Goal: Information Seeking & Learning: Learn about a topic

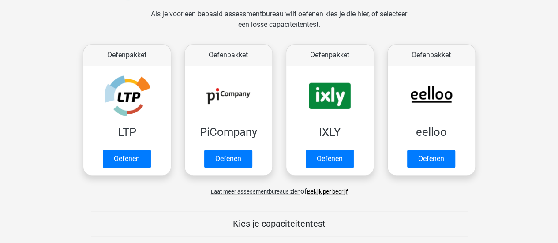
scroll to position [132, 0]
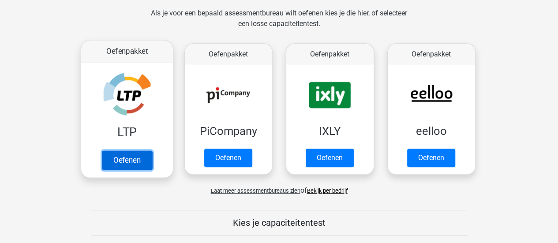
click at [117, 161] on link "Oefenen" at bounding box center [126, 159] width 50 height 19
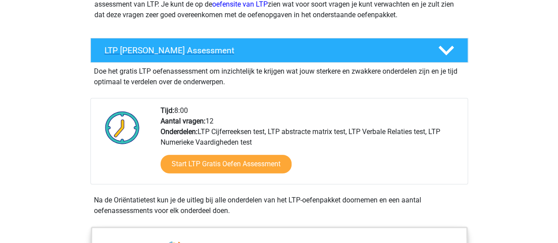
scroll to position [176, 0]
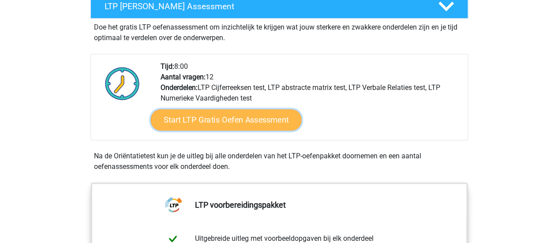
click at [216, 120] on link "Start LTP Gratis Oefen Assessment" at bounding box center [225, 119] width 151 height 21
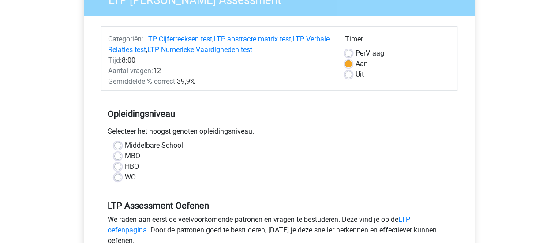
scroll to position [132, 0]
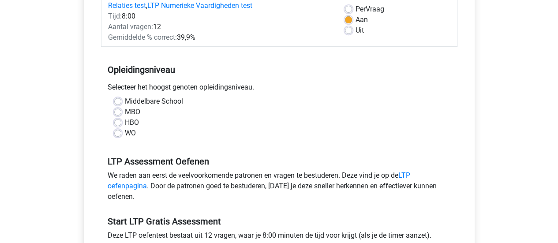
click at [131, 102] on label "Middelbare School" at bounding box center [154, 101] width 58 height 11
click at [121, 102] on input "Middelbare School" at bounding box center [117, 100] width 7 height 9
radio input "true"
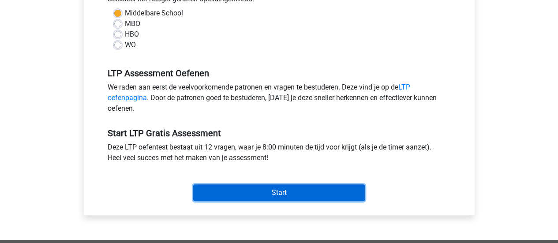
click at [274, 199] on input "Start" at bounding box center [279, 192] width 172 height 17
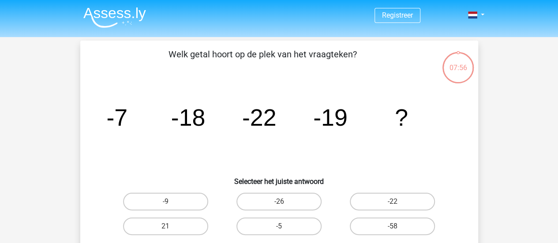
scroll to position [44, 0]
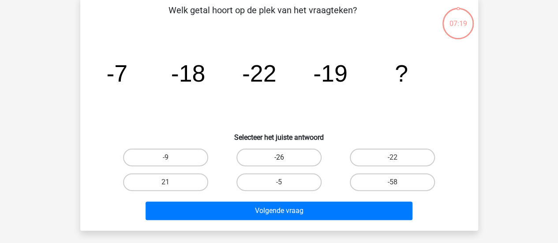
click at [307, 159] on label "-26" at bounding box center [278, 158] width 85 height 18
click at [285, 159] on input "-26" at bounding box center [282, 160] width 6 height 6
radio input "true"
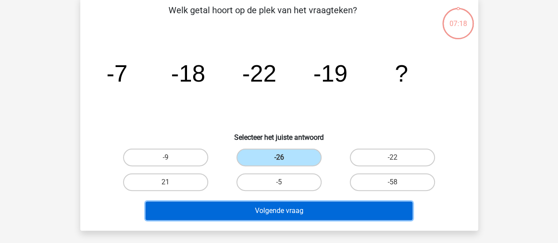
click at [302, 210] on button "Volgende vraag" at bounding box center [279, 211] width 267 height 19
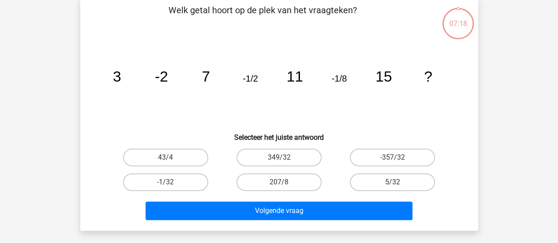
scroll to position [41, 0]
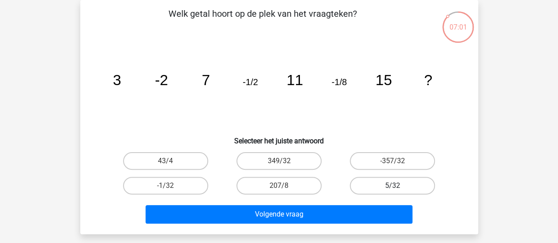
click at [379, 189] on label "5/32" at bounding box center [392, 186] width 85 height 18
click at [393, 189] on input "5/32" at bounding box center [396, 189] width 6 height 6
radio input "true"
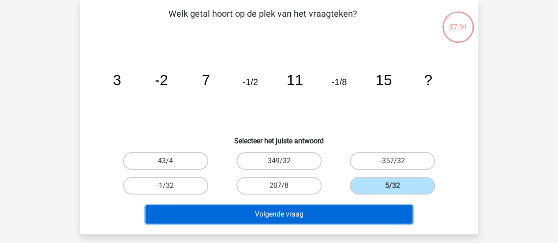
click at [300, 211] on button "Volgende vraag" at bounding box center [279, 214] width 267 height 19
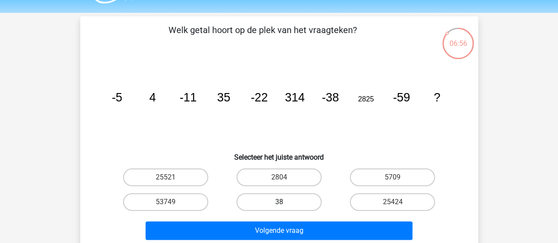
scroll to position [44, 0]
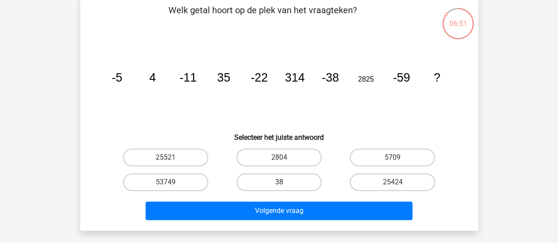
click at [256, 173] on label "38" at bounding box center [278, 182] width 85 height 18
click at [279, 182] on input "38" at bounding box center [282, 185] width 6 height 6
radio input "true"
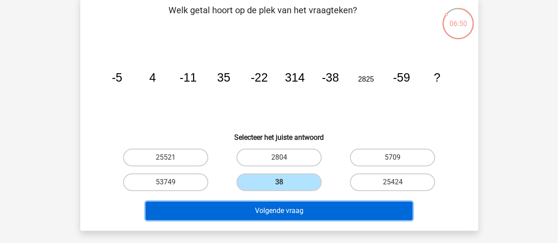
click at [269, 210] on button "Volgende vraag" at bounding box center [279, 211] width 267 height 19
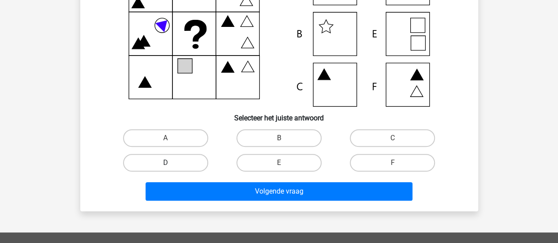
scroll to position [173, 0]
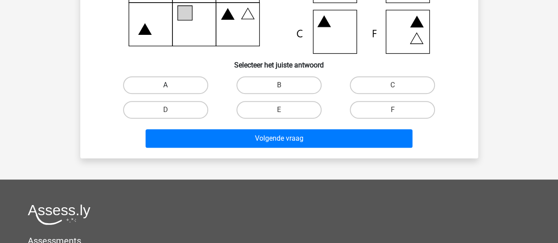
click at [184, 87] on label "A" at bounding box center [165, 85] width 85 height 18
click at [171, 87] on input "A" at bounding box center [168, 88] width 6 height 6
radio input "true"
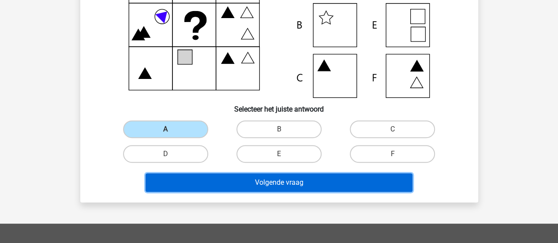
click at [256, 180] on button "Volgende vraag" at bounding box center [279, 182] width 267 height 19
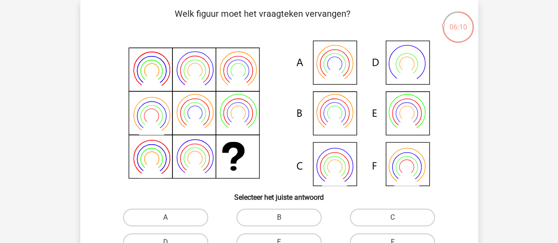
scroll to position [85, 0]
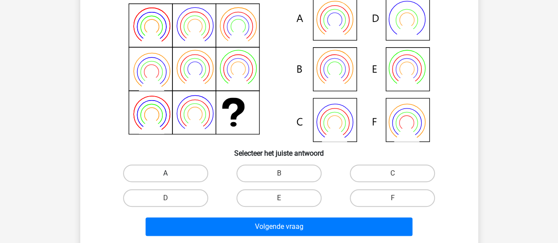
click at [188, 172] on label "A" at bounding box center [165, 174] width 85 height 18
click at [171, 173] on input "A" at bounding box center [168, 176] width 6 height 6
radio input "true"
click at [273, 170] on label "B" at bounding box center [278, 174] width 85 height 18
click at [279, 173] on input "B" at bounding box center [282, 176] width 6 height 6
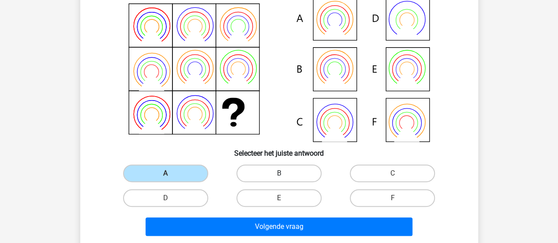
radio input "true"
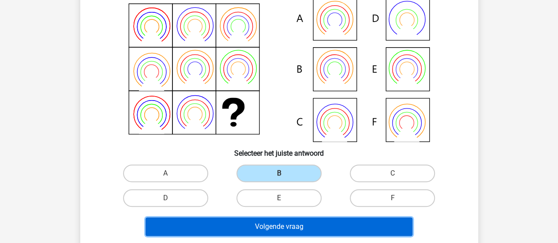
click at [283, 221] on button "Volgende vraag" at bounding box center [279, 226] width 267 height 19
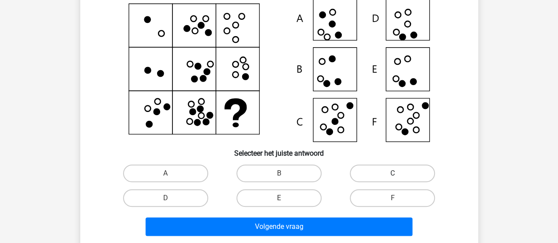
click at [384, 175] on label "C" at bounding box center [392, 174] width 85 height 18
click at [393, 175] on input "C" at bounding box center [396, 176] width 6 height 6
radio input "true"
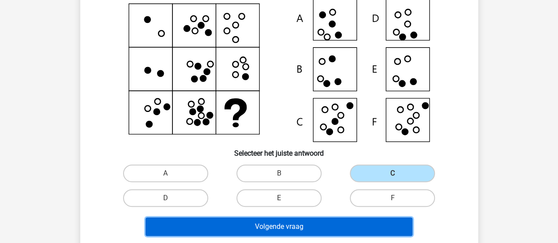
click at [330, 221] on button "Volgende vraag" at bounding box center [279, 226] width 267 height 19
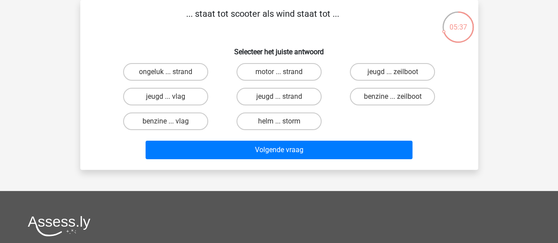
scroll to position [0, 0]
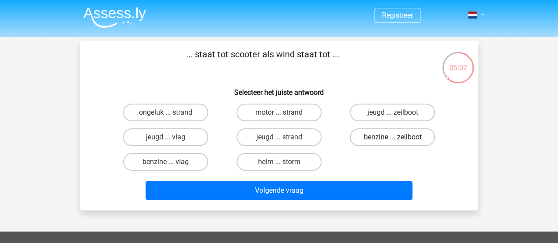
click at [376, 138] on label "benzine ... zeilboot" at bounding box center [392, 137] width 85 height 18
click at [393, 138] on input "benzine ... zeilboot" at bounding box center [396, 140] width 6 height 6
radio input "true"
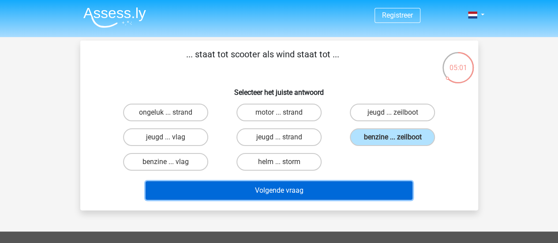
click at [334, 193] on button "Volgende vraag" at bounding box center [279, 190] width 267 height 19
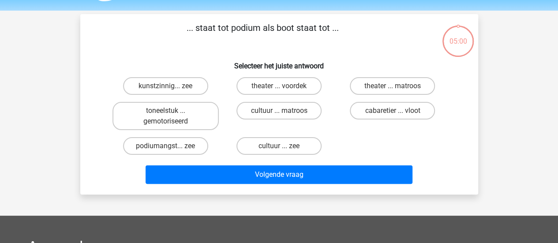
scroll to position [41, 0]
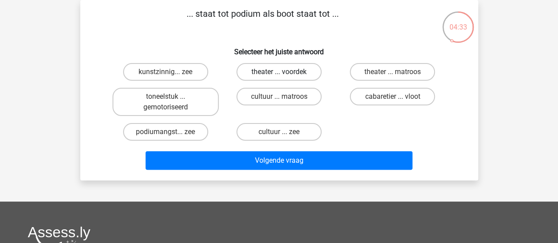
click at [287, 71] on label "theater ... voordek" at bounding box center [278, 72] width 85 height 18
click at [285, 72] on input "theater ... voordek" at bounding box center [282, 75] width 6 height 6
radio input "true"
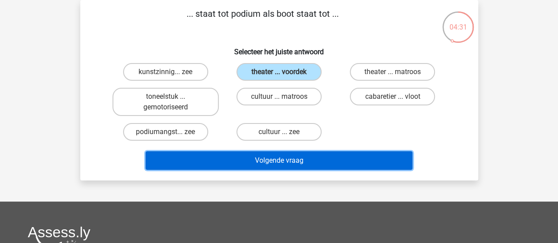
click at [310, 161] on button "Volgende vraag" at bounding box center [279, 160] width 267 height 19
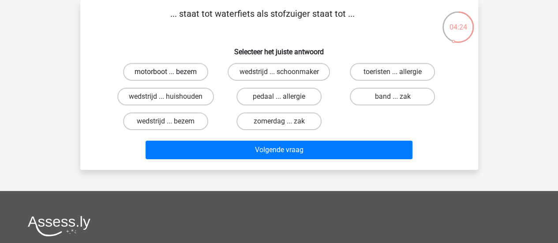
click at [182, 69] on label "motorboot ... bezem" at bounding box center [165, 72] width 85 height 18
click at [171, 72] on input "motorboot ... bezem" at bounding box center [168, 75] width 6 height 6
radio input "true"
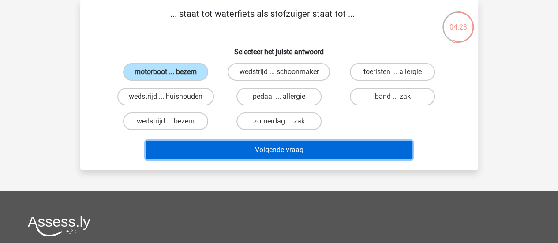
click at [263, 142] on button "Volgende vraag" at bounding box center [279, 150] width 267 height 19
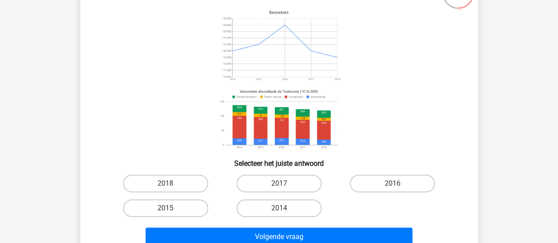
scroll to position [88, 0]
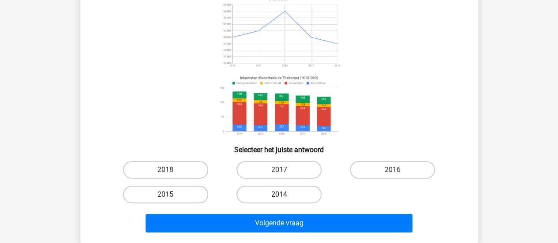
click at [294, 195] on label "2014" at bounding box center [278, 195] width 85 height 18
click at [285, 195] on input "2014" at bounding box center [282, 198] width 6 height 6
radio input "true"
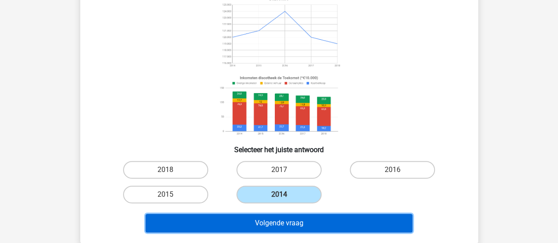
click at [289, 226] on button "Volgende vraag" at bounding box center [279, 223] width 267 height 19
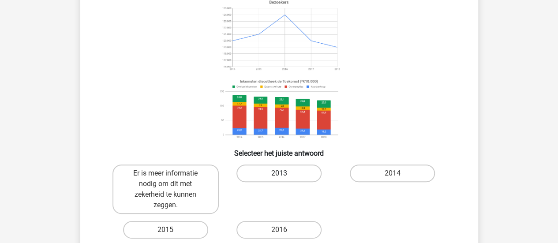
scroll to position [129, 0]
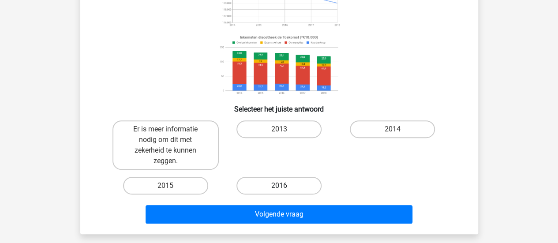
click at [274, 185] on label "2016" at bounding box center [278, 186] width 85 height 18
click at [279, 186] on input "2016" at bounding box center [282, 189] width 6 height 6
radio input "true"
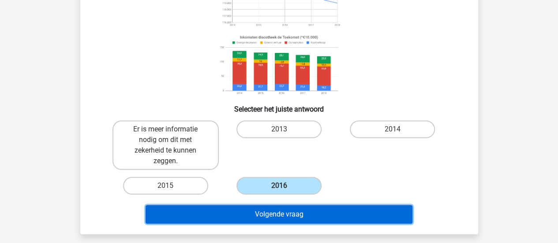
click at [303, 211] on button "Volgende vraag" at bounding box center [279, 214] width 267 height 19
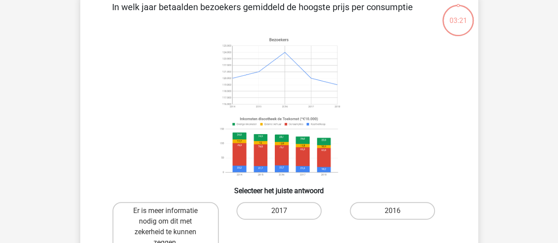
scroll to position [41, 0]
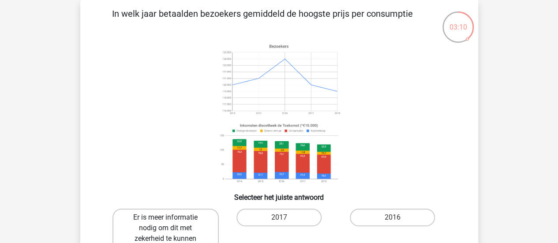
click at [173, 218] on label "Er is meer informatie nodig om dit met zekerheid te kunnen zeggen." at bounding box center [165, 233] width 106 height 49
click at [171, 218] on input "Er is meer informatie nodig om dit met zekerheid te kunnen zeggen." at bounding box center [168, 220] width 6 height 6
radio input "true"
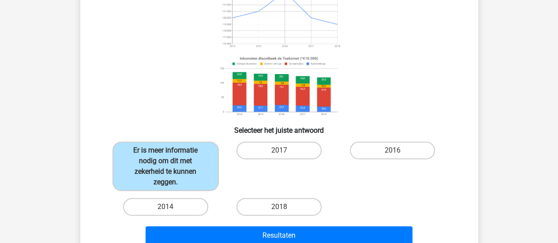
scroll to position [173, 0]
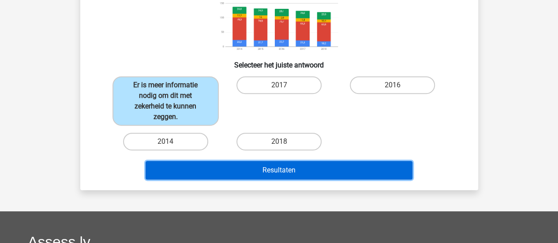
click at [343, 174] on button "Resultaten" at bounding box center [279, 170] width 267 height 19
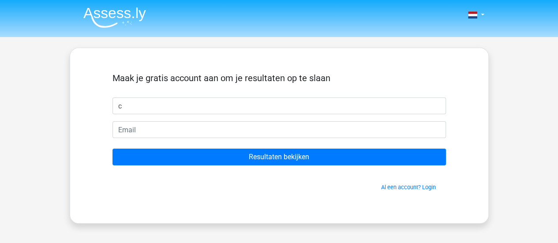
type input "[PERSON_NAME]"
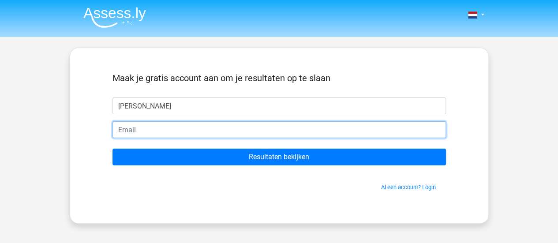
click at [161, 130] on input "email" at bounding box center [279, 129] width 334 height 17
type input "[PERSON_NAME][EMAIL_ADDRESS][DOMAIN_NAME]"
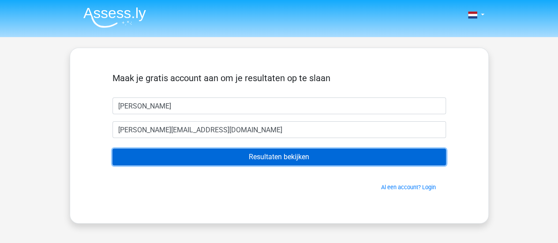
click at [212, 161] on input "Resultaten bekijken" at bounding box center [279, 157] width 334 height 17
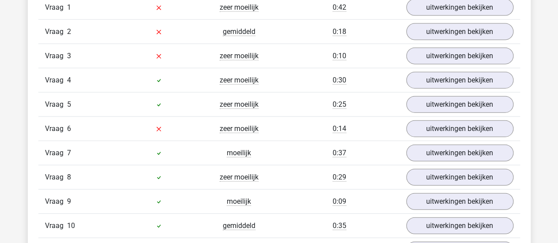
scroll to position [1015, 0]
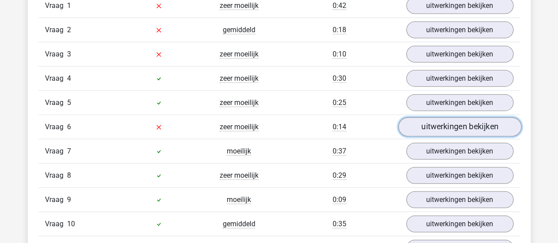
click at [414, 124] on link "uitwerkingen bekijken" at bounding box center [459, 126] width 123 height 19
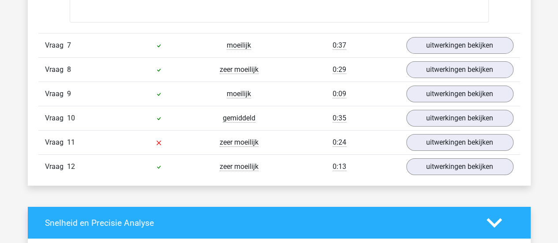
scroll to position [1500, 0]
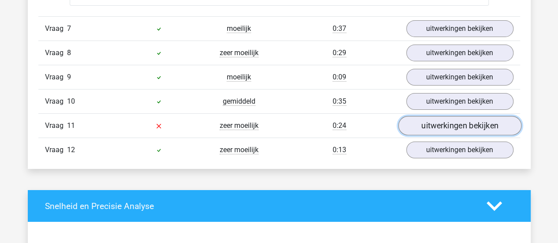
click at [429, 116] on link "uitwerkingen bekijken" at bounding box center [459, 125] width 123 height 19
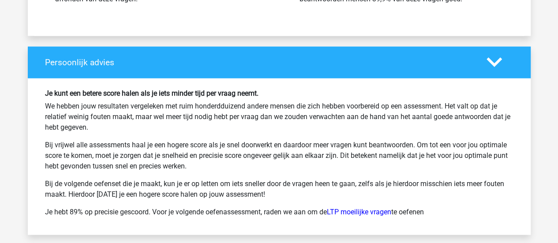
scroll to position [2515, 0]
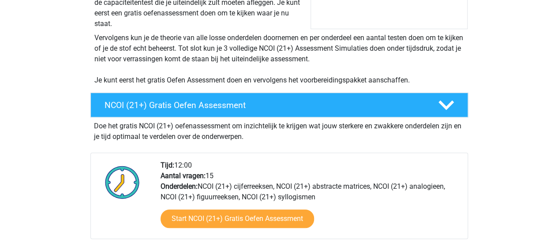
scroll to position [221, 0]
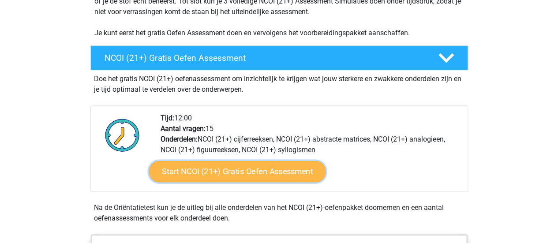
click at [200, 177] on link "Start NCOI (21+) Gratis Oefen Assessment" at bounding box center [237, 171] width 176 height 21
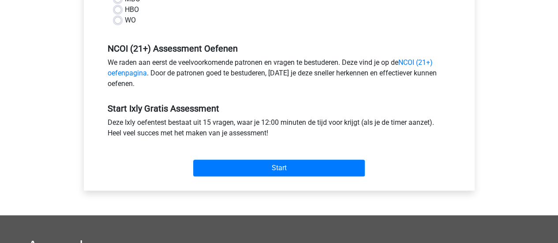
scroll to position [265, 0]
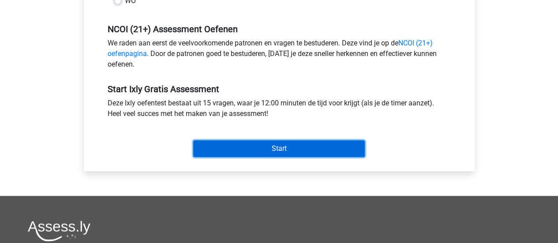
click at [243, 150] on input "Start" at bounding box center [279, 148] width 172 height 17
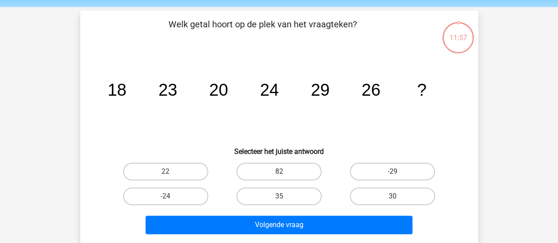
scroll to position [44, 0]
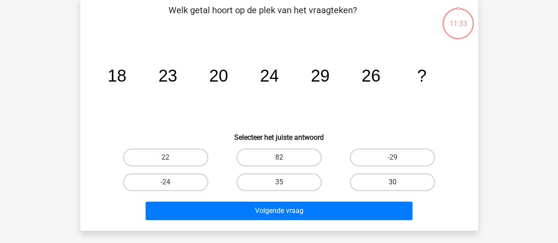
click at [376, 183] on label "30" at bounding box center [392, 182] width 85 height 18
click at [393, 183] on input "30" at bounding box center [396, 185] width 6 height 6
radio input "true"
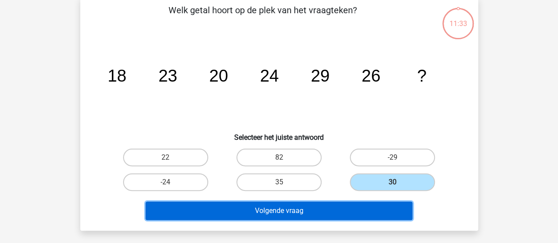
click at [326, 209] on button "Volgende vraag" at bounding box center [279, 211] width 267 height 19
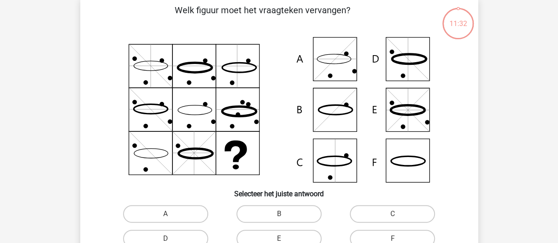
scroll to position [41, 0]
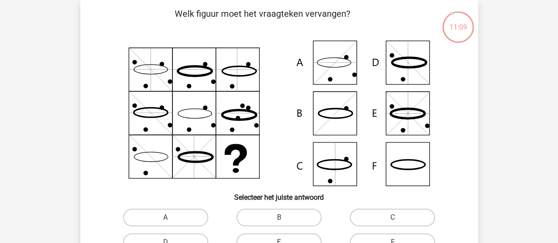
click at [407, 164] on icon at bounding box center [279, 114] width 356 height 146
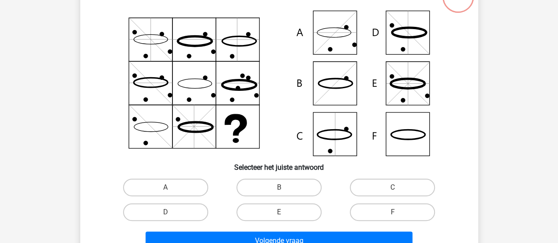
scroll to position [85, 0]
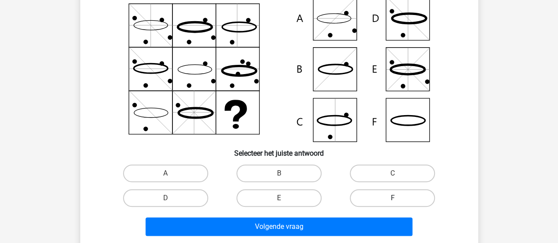
click at [387, 199] on label "F" at bounding box center [392, 198] width 85 height 18
click at [393, 199] on input "F" at bounding box center [396, 201] width 6 height 6
radio input "true"
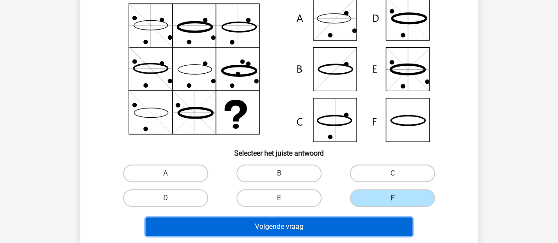
click at [335, 227] on button "Volgende vraag" at bounding box center [279, 226] width 267 height 19
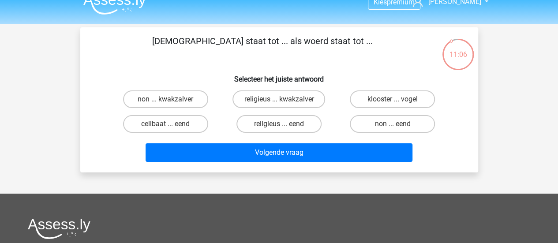
scroll to position [0, 0]
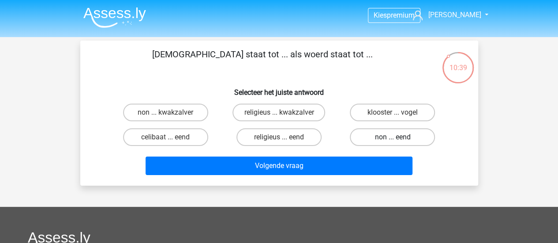
click at [398, 142] on label "non ... eend" at bounding box center [392, 137] width 85 height 18
click at [398, 142] on input "non ... eend" at bounding box center [396, 140] width 6 height 6
radio input "true"
click at [383, 112] on label "klooster ... vogel" at bounding box center [392, 113] width 85 height 18
click at [393, 112] on input "klooster ... vogel" at bounding box center [396, 115] width 6 height 6
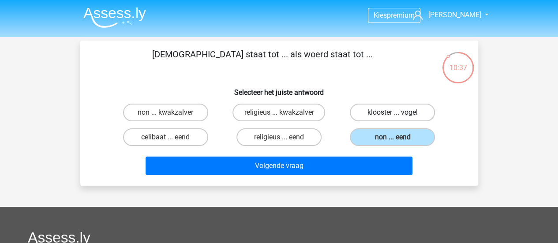
radio input "true"
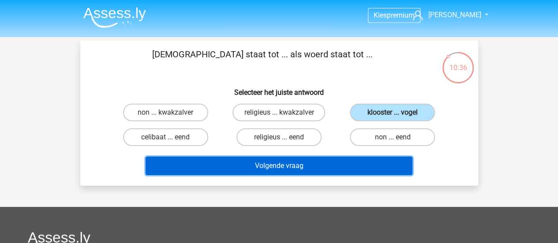
click at [351, 165] on button "Volgende vraag" at bounding box center [279, 166] width 267 height 19
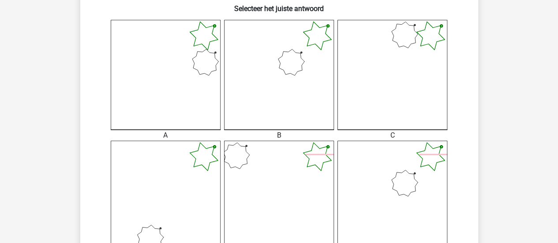
scroll to position [261, 0]
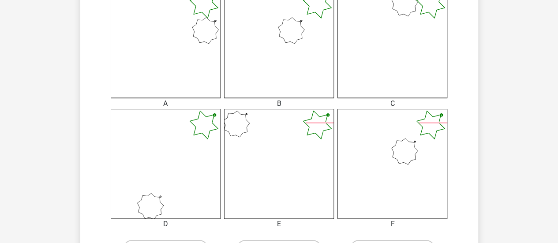
click at [385, 143] on icon at bounding box center [392, 164] width 110 height 110
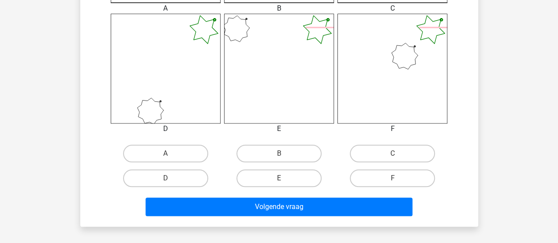
scroll to position [394, 0]
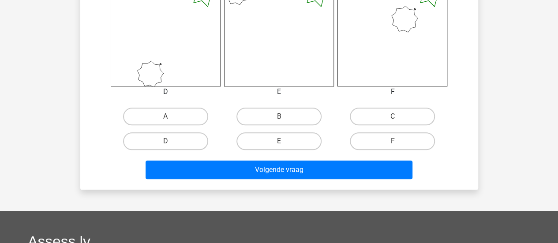
click at [398, 144] on input "F" at bounding box center [396, 144] width 6 height 6
radio input "true"
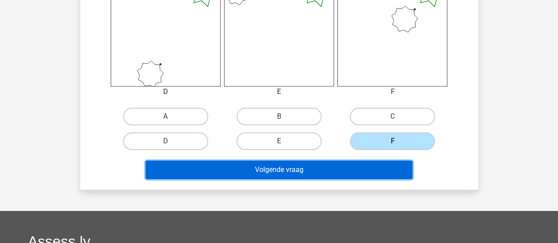
click at [353, 163] on button "Volgende vraag" at bounding box center [279, 170] width 267 height 19
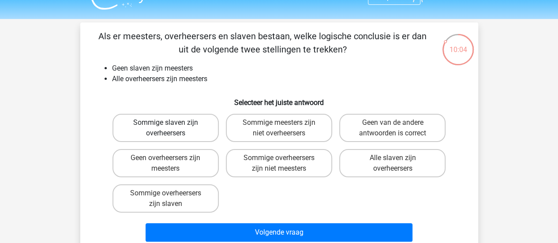
scroll to position [0, 0]
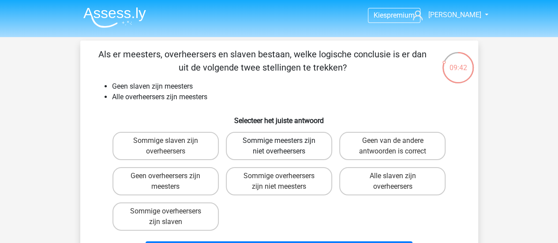
click at [275, 150] on label "Sommige meesters zijn niet overheersers" at bounding box center [279, 146] width 106 height 28
click at [279, 146] on input "Sommige meesters zijn niet overheersers" at bounding box center [282, 144] width 6 height 6
radio input "true"
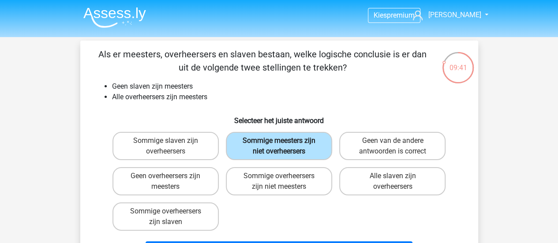
scroll to position [44, 0]
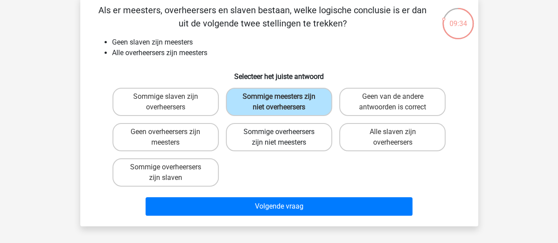
click at [272, 142] on label "Sommige overheersers zijn niet meesters" at bounding box center [279, 137] width 106 height 28
click at [279, 138] on input "Sommige overheersers zijn niet meesters" at bounding box center [282, 135] width 6 height 6
radio input "true"
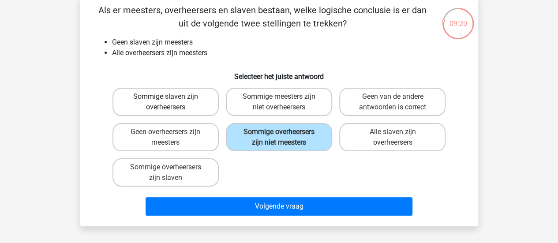
click at [187, 112] on label "Sommige slaven zijn overheersers" at bounding box center [165, 102] width 106 height 28
click at [171, 102] on input "Sommige slaven zijn overheersers" at bounding box center [168, 100] width 6 height 6
radio input "true"
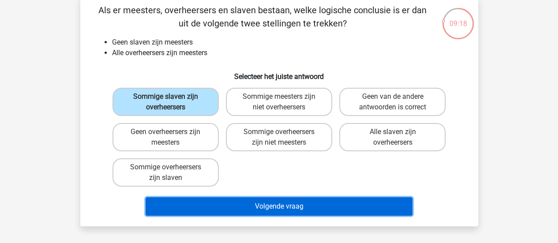
click at [204, 200] on button "Volgende vraag" at bounding box center [279, 206] width 267 height 19
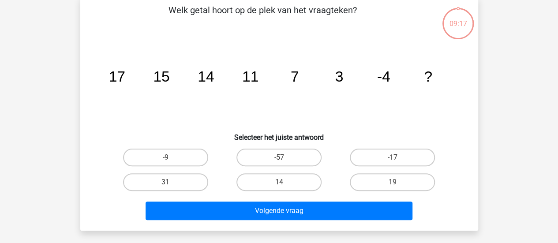
scroll to position [41, 0]
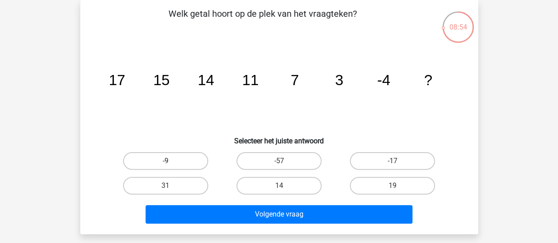
click at [176, 161] on label "-9" at bounding box center [165, 161] width 85 height 18
click at [171, 161] on input "-9" at bounding box center [168, 164] width 6 height 6
radio input "true"
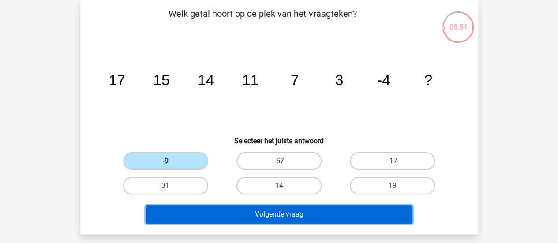
click at [281, 214] on button "Volgende vraag" at bounding box center [279, 214] width 267 height 19
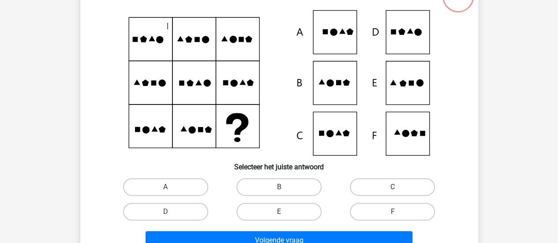
scroll to position [85, 0]
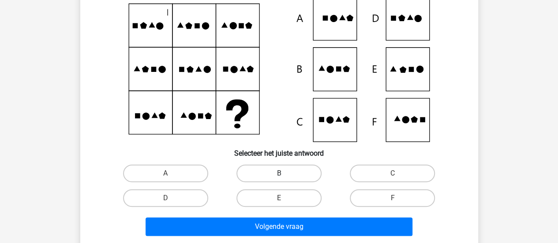
click at [288, 172] on label "B" at bounding box center [278, 174] width 85 height 18
click at [285, 173] on input "B" at bounding box center [282, 176] width 6 height 6
radio input "true"
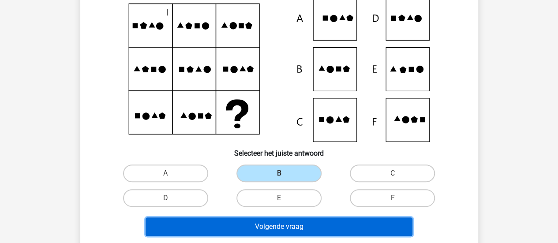
click at [282, 228] on button "Volgende vraag" at bounding box center [279, 226] width 267 height 19
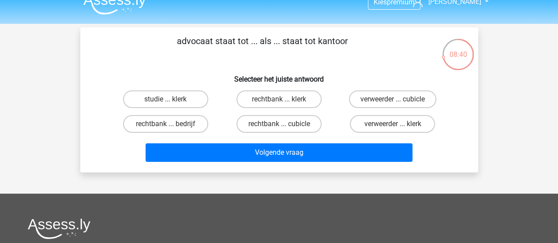
scroll to position [0, 0]
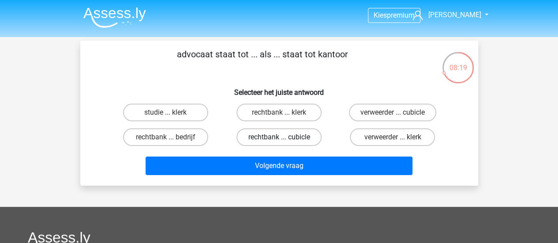
click at [277, 133] on label "rechtbank ... cubicle" at bounding box center [278, 137] width 85 height 18
click at [279, 137] on input "rechtbank ... cubicle" at bounding box center [282, 140] width 6 height 6
radio input "true"
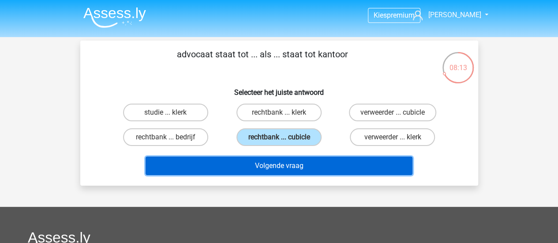
click at [259, 164] on button "Volgende vraag" at bounding box center [279, 166] width 267 height 19
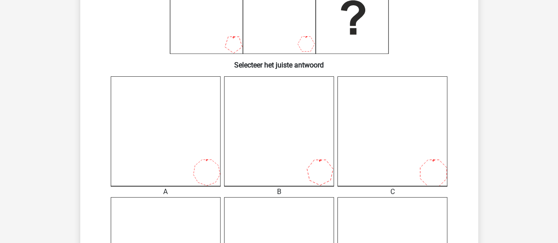
scroll to position [305, 0]
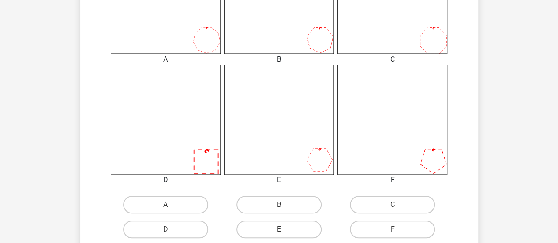
click at [414, 157] on icon at bounding box center [392, 120] width 110 height 110
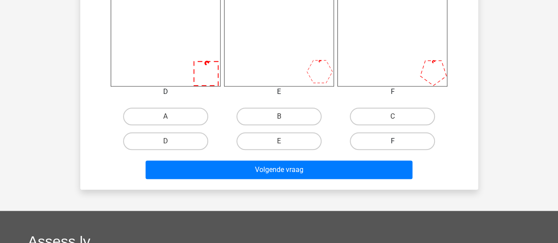
click at [384, 140] on label "F" at bounding box center [392, 141] width 85 height 18
click at [393, 141] on input "F" at bounding box center [396, 144] width 6 height 6
radio input "true"
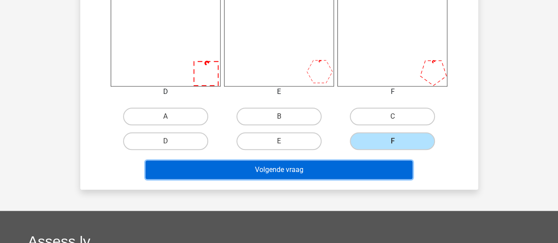
click at [319, 170] on button "Volgende vraag" at bounding box center [279, 170] width 267 height 19
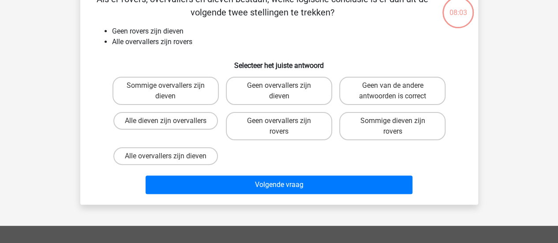
scroll to position [41, 0]
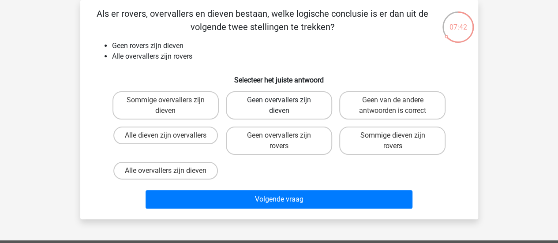
click at [269, 115] on label "Geen overvallers zijn dieven" at bounding box center [279, 105] width 106 height 28
click at [279, 106] on input "Geen overvallers zijn dieven" at bounding box center [282, 103] width 6 height 6
radio input "true"
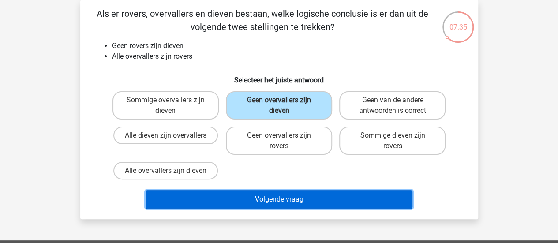
click at [267, 203] on button "Volgende vraag" at bounding box center [279, 199] width 267 height 19
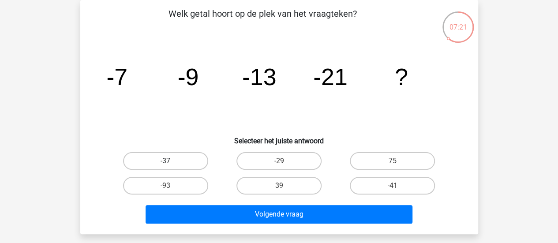
click at [191, 159] on label "-37" at bounding box center [165, 161] width 85 height 18
click at [171, 161] on input "-37" at bounding box center [168, 164] width 6 height 6
radio input "true"
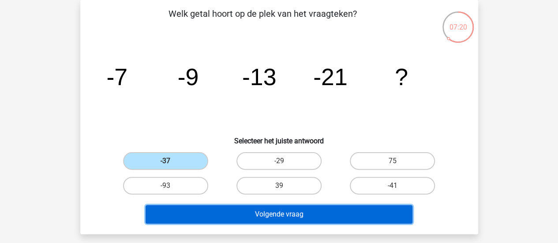
click at [240, 214] on button "Volgende vraag" at bounding box center [279, 214] width 267 height 19
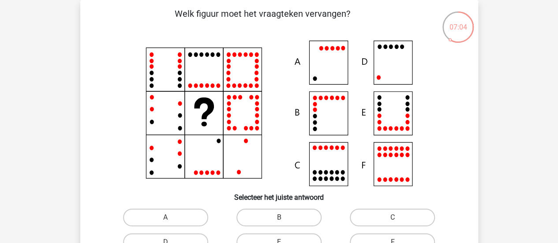
click at [400, 67] on icon at bounding box center [279, 114] width 356 height 146
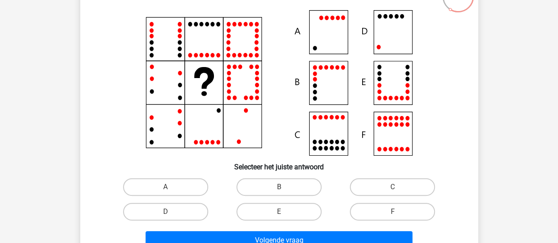
scroll to position [85, 0]
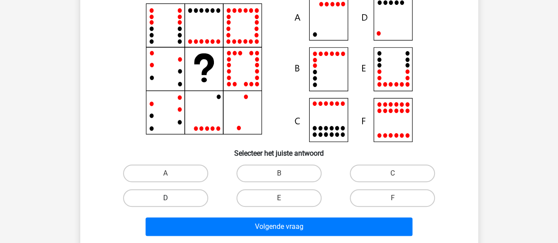
click at [166, 194] on label "D" at bounding box center [165, 198] width 85 height 18
click at [166, 198] on input "D" at bounding box center [168, 201] width 6 height 6
radio input "true"
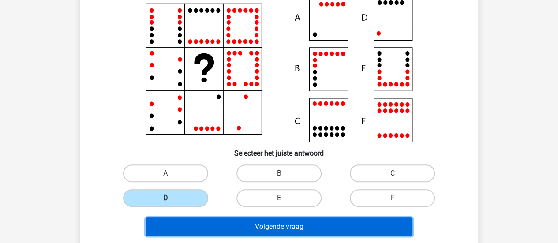
click at [236, 229] on button "Volgende vraag" at bounding box center [279, 226] width 267 height 19
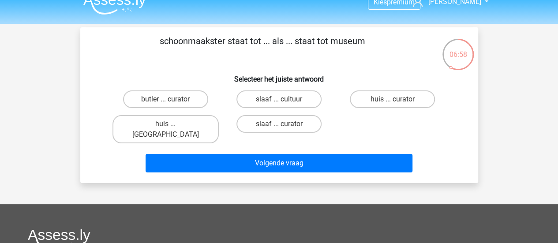
scroll to position [0, 0]
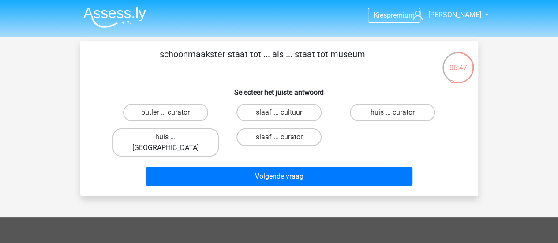
click at [162, 135] on label "huis ... louvre" at bounding box center [165, 142] width 106 height 28
click at [165, 137] on input "huis ... louvre" at bounding box center [168, 140] width 6 height 6
radio input "true"
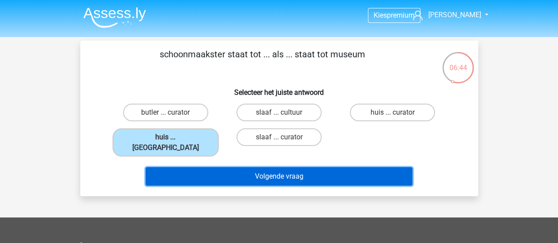
click at [190, 167] on button "Volgende vraag" at bounding box center [279, 176] width 267 height 19
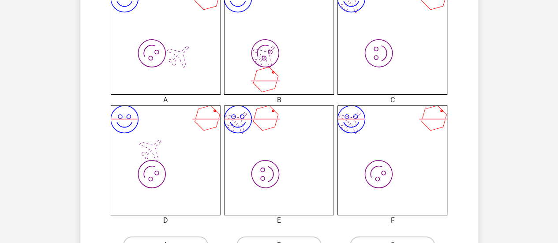
scroll to position [349, 0]
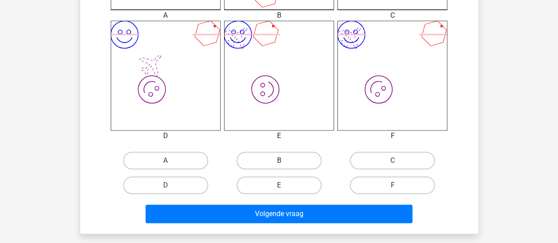
click at [267, 166] on label "B" at bounding box center [278, 161] width 85 height 18
click at [279, 166] on input "B" at bounding box center [282, 164] width 6 height 6
radio input "true"
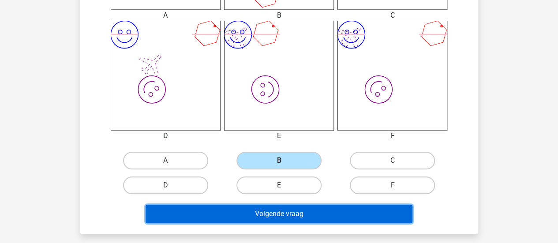
click at [277, 212] on button "Volgende vraag" at bounding box center [279, 214] width 267 height 19
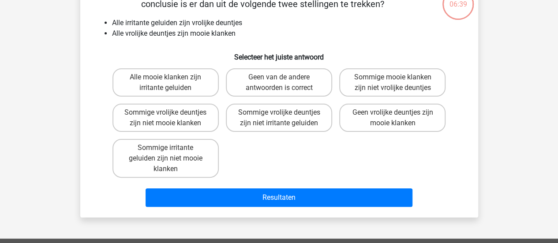
scroll to position [41, 0]
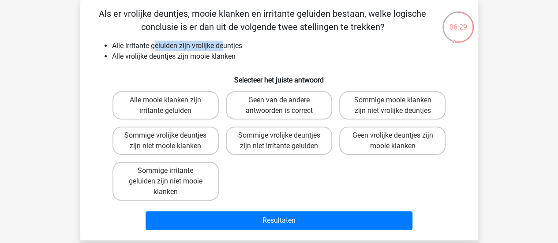
drag, startPoint x: 155, startPoint y: 45, endPoint x: 225, endPoint y: 43, distance: 69.7
click at [225, 43] on li "Alle irritante geluiden zijn vrolijke deuntjes" at bounding box center [288, 46] width 352 height 11
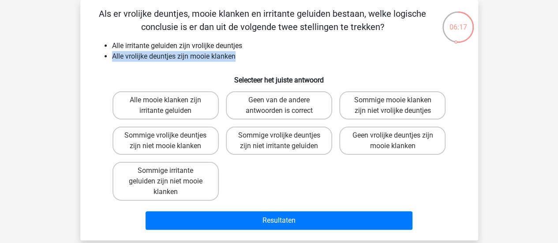
drag, startPoint x: 110, startPoint y: 56, endPoint x: 246, endPoint y: 55, distance: 135.9
click at [246, 55] on ul "Alle irritante geluiden zijn vrolijke deuntjes Alle vrolijke deuntjes zijn mooi…" at bounding box center [279, 51] width 370 height 21
click at [165, 100] on input "Alle mooie klanken zijn irritante geluiden" at bounding box center [168, 103] width 6 height 6
radio input "true"
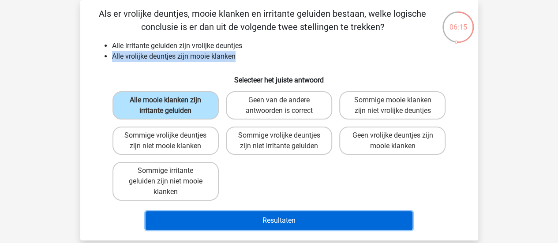
click at [271, 218] on button "Resultaten" at bounding box center [279, 220] width 267 height 19
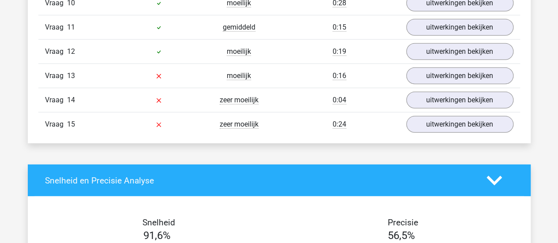
scroll to position [1279, 0]
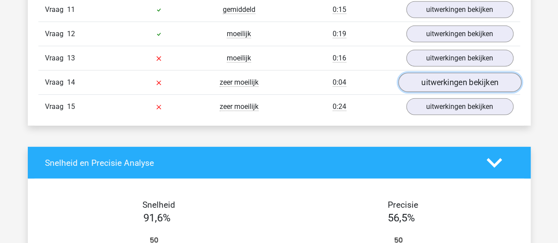
click at [455, 82] on link "uitwerkingen bekijken" at bounding box center [459, 82] width 123 height 19
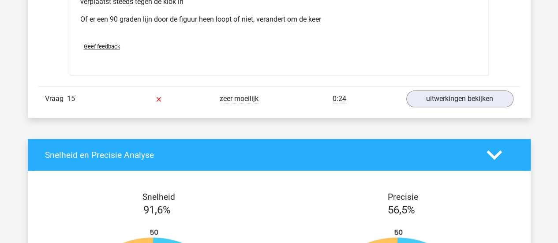
scroll to position [2074, 0]
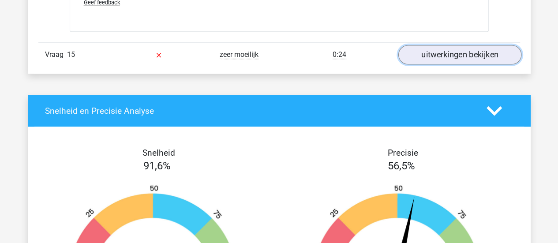
click at [448, 47] on link "uitwerkingen bekijken" at bounding box center [459, 54] width 123 height 19
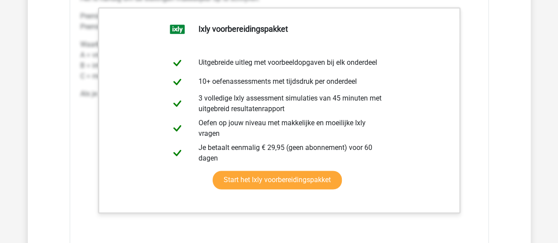
scroll to position [2338, 0]
